Goal: Information Seeking & Learning: Learn about a topic

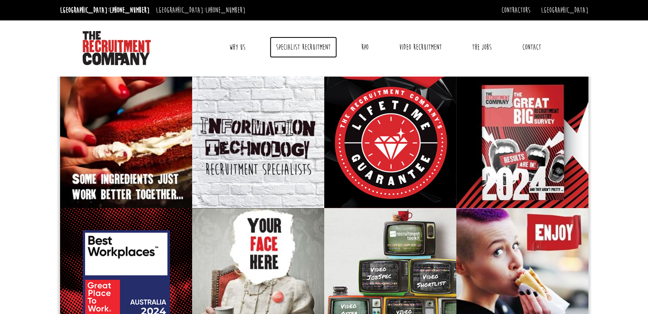
click at [305, 48] on link "Specialist Recruitment" at bounding box center [303, 47] width 67 height 21
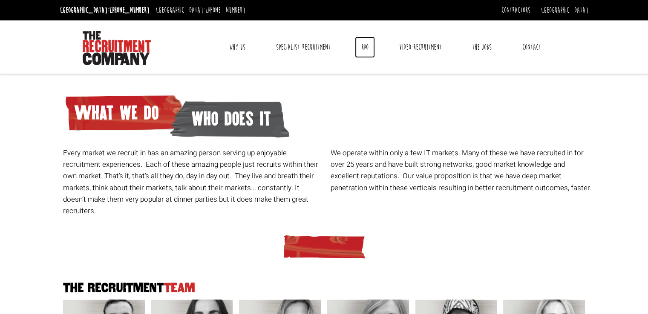
click at [362, 48] on link "RPO" at bounding box center [365, 47] width 20 height 21
click at [489, 43] on link "The Jobs" at bounding box center [481, 47] width 32 height 21
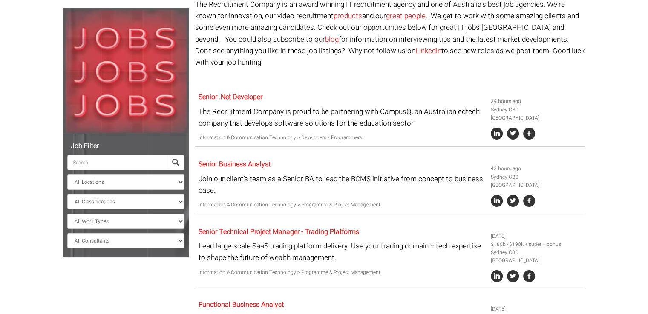
scroll to position [107, 0]
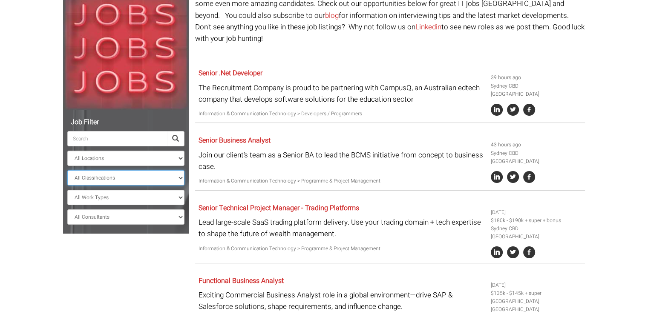
click at [77, 178] on select "All Classifications Banking & Financial Services Information & Communication Te…" at bounding box center [125, 177] width 117 height 15
click at [104, 202] on select "All Work Types Full Time Part Time Casual Contract / Temp" at bounding box center [125, 197] width 117 height 15
click at [105, 201] on select "All Work Types Full Time Part Time Casual Contract / Temp" at bounding box center [125, 197] width 117 height 15
click at [107, 215] on select "All Consultants [PERSON_NAME] - Infrastructure, Cloud & DevOps, Contract [PERSO…" at bounding box center [125, 216] width 117 height 15
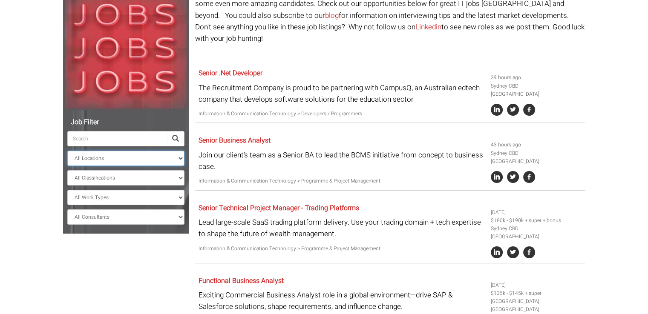
click at [105, 160] on select "All Locations [GEOGRAPHIC_DATA] [GEOGRAPHIC_DATA] [GEOGRAPHIC_DATA] [GEOGRAPHIC…" at bounding box center [125, 158] width 117 height 15
select select "[GEOGRAPHIC_DATA]"
click at [67, 151] on select "All Locations [GEOGRAPHIC_DATA] [GEOGRAPHIC_DATA] [GEOGRAPHIC_DATA] [GEOGRAPHIC…" at bounding box center [125, 158] width 117 height 15
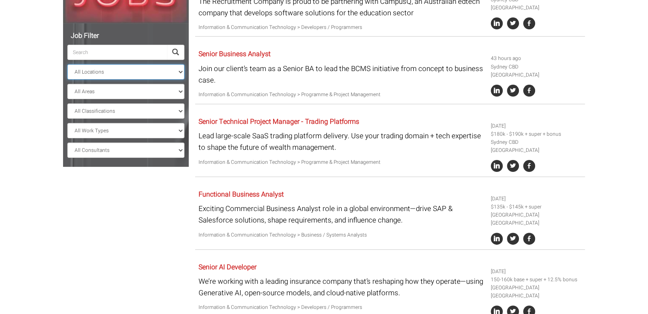
scroll to position [195, 0]
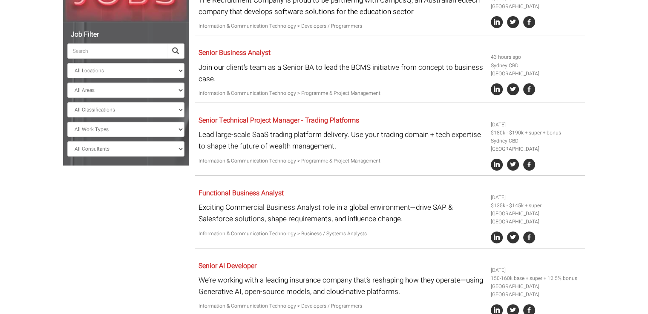
drag, startPoint x: 307, startPoint y: 122, endPoint x: 189, endPoint y: 177, distance: 129.9
click at [189, 177] on div "Job Filter All Locations [GEOGRAPHIC_DATA] [GEOGRAPHIC_DATA] [GEOGRAPHIC_DATA] …" at bounding box center [324, 214] width 534 height 654
